Goal: Task Accomplishment & Management: Use online tool/utility

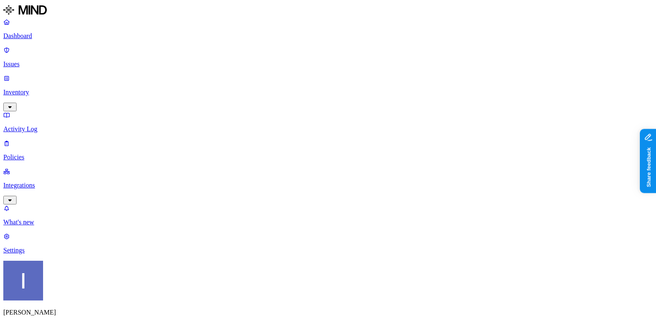
scroll to position [70, 0]
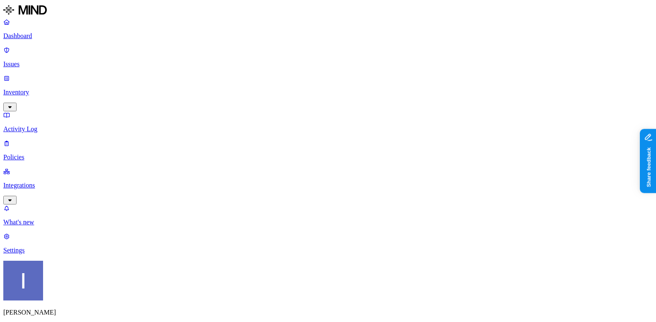
click at [56, 73] on div "Dashboard Issues Inventory Activity Log Policies Integrations" at bounding box center [327, 111] width 649 height 186
click at [57, 89] on p "Inventory" at bounding box center [327, 92] width 649 height 7
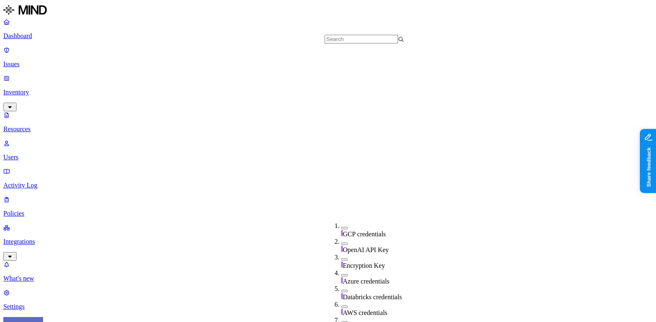
scroll to position [239, 0]
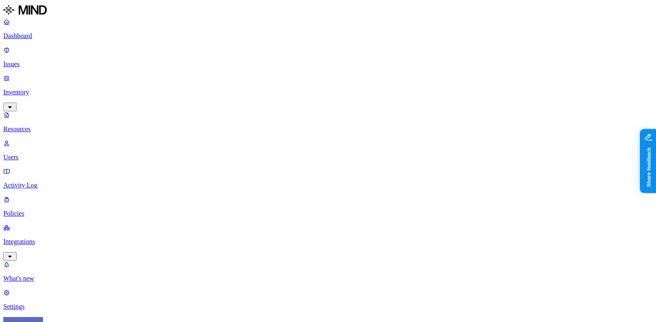
click at [55, 39] on p "Dashboard" at bounding box center [327, 35] width 649 height 7
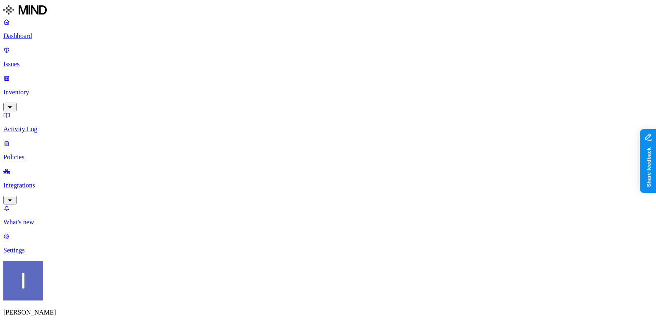
click at [53, 89] on p "Inventory" at bounding box center [327, 92] width 649 height 7
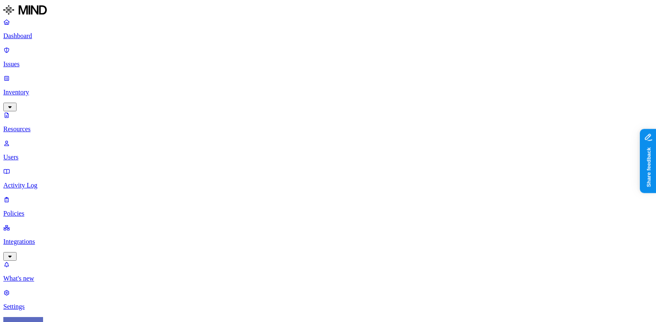
type input "pass"
click at [374, 57] on div "Password" at bounding box center [380, 58] width 79 height 16
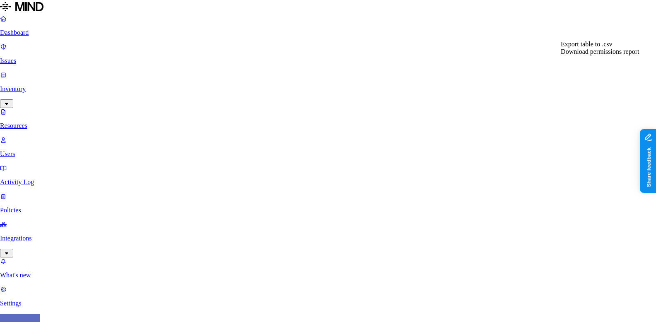
click at [588, 48] on span "Export table to .csv" at bounding box center [585, 44] width 51 height 7
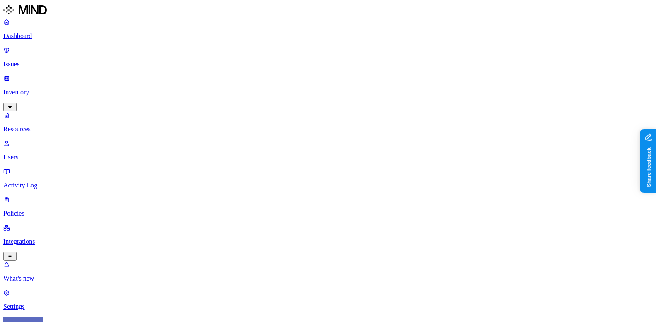
click at [436, 161] on div "Public" at bounding box center [436, 172] width 0 height 22
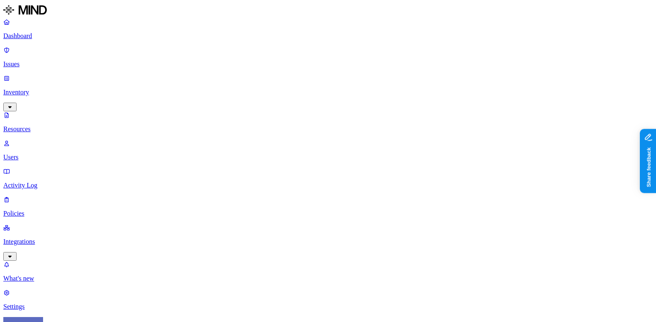
scroll to position [43, 0]
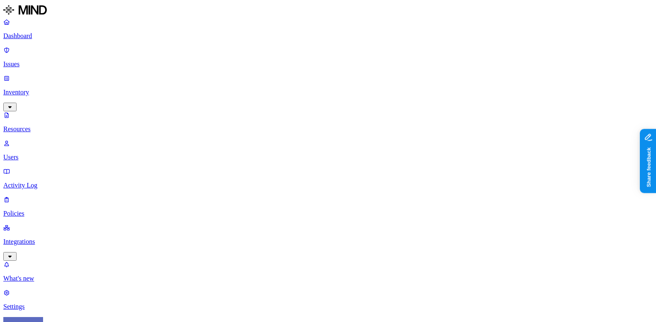
click at [452, 177] on span "Public" at bounding box center [444, 180] width 17 height 7
click at [436, 161] on div "Public" at bounding box center [436, 172] width 0 height 22
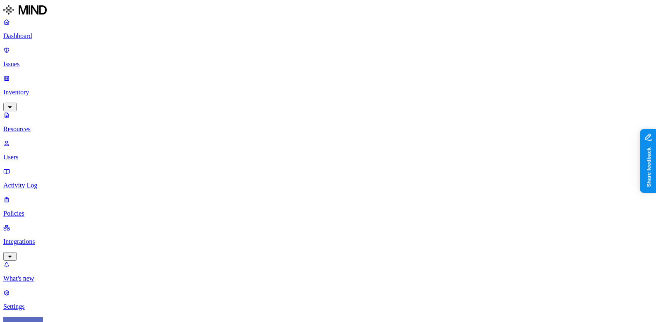
click at [438, 171] on icon at bounding box center [439, 173] width 7 height 5
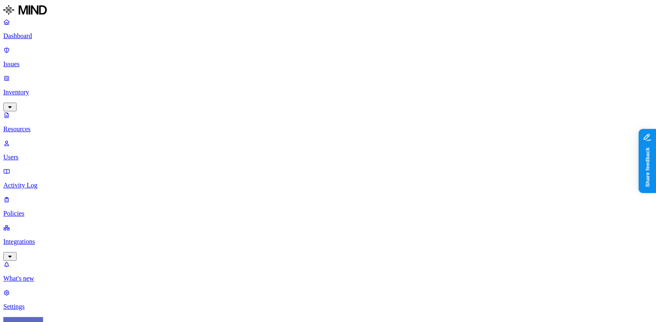
scroll to position [20, 0]
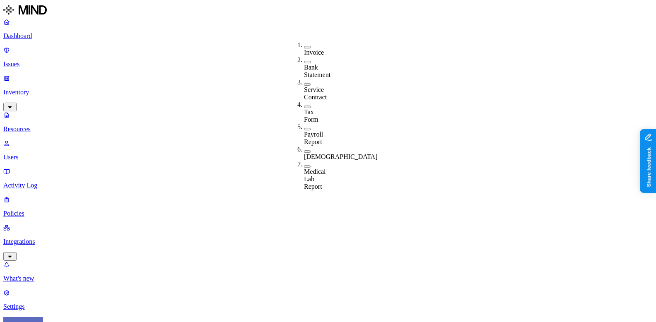
click at [287, 35] on div "Invoice Bank Statement Service Contract Tax Form Payroll Report [DEMOGRAPHIC_DA…" at bounding box center [287, 84] width 0 height 98
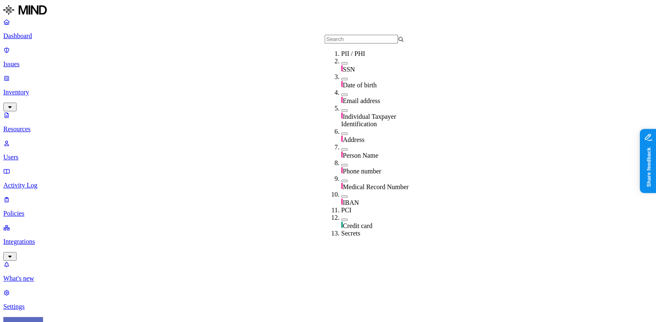
click at [351, 42] on input "text" at bounding box center [360, 39] width 73 height 9
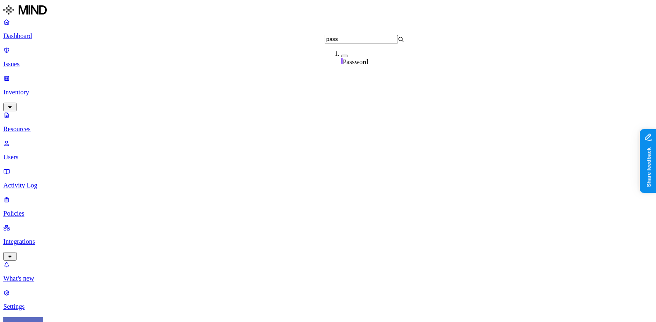
type input "pass"
click at [349, 65] on div "Password" at bounding box center [380, 58] width 79 height 16
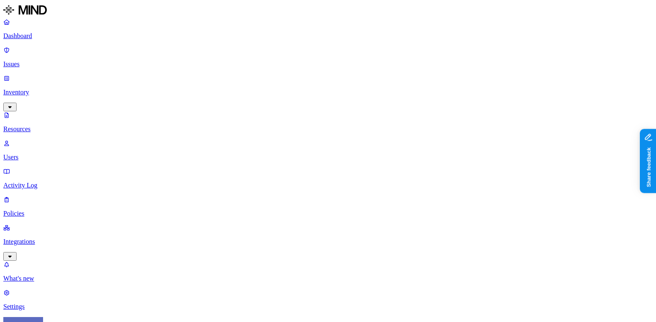
scroll to position [265, 0]
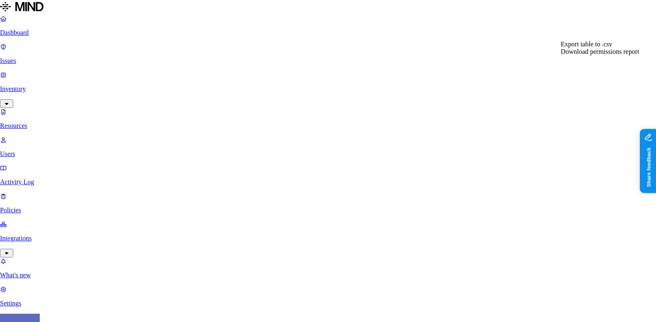
click at [598, 55] on span "Download permissions report" at bounding box center [599, 51] width 78 height 7
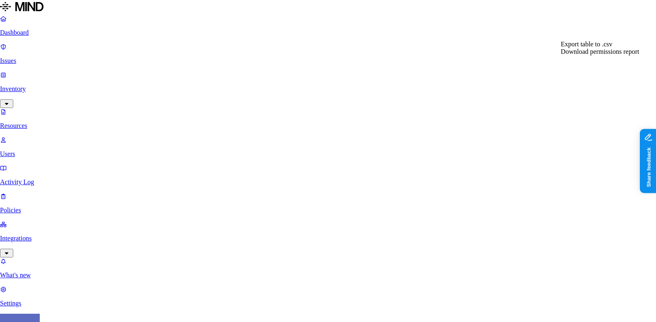
click at [598, 48] on span "Export table to .csv" at bounding box center [585, 44] width 51 height 7
